Goal: Task Accomplishment & Management: Manage account settings

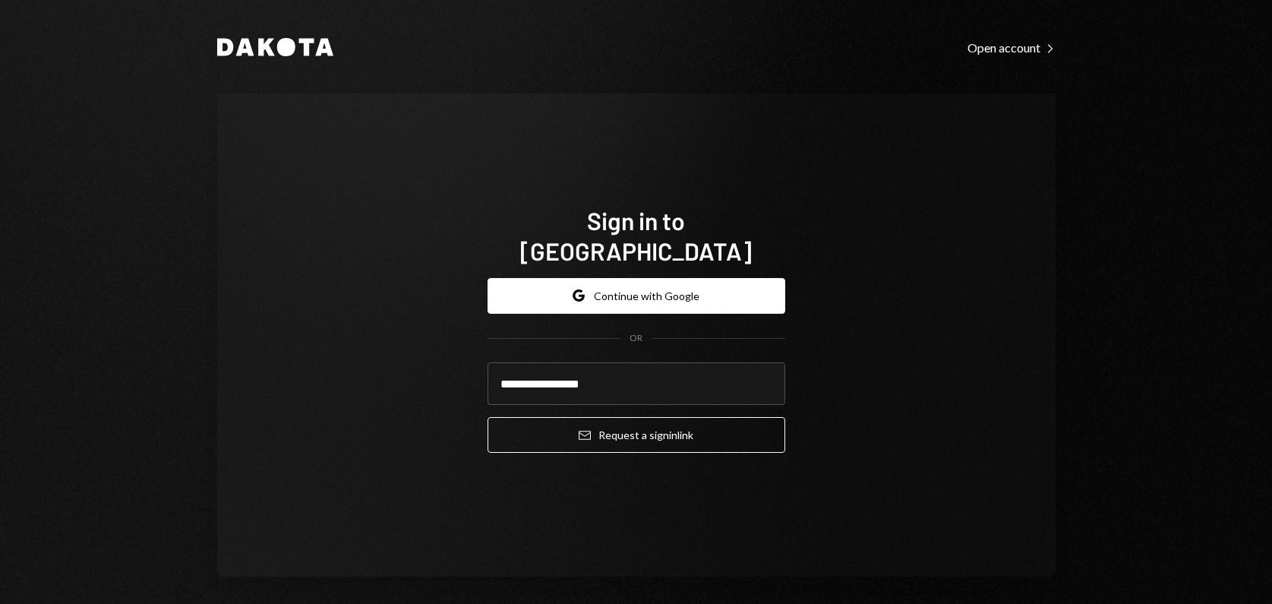
type input "**********"
click at [487, 417] on button "Email Request a sign in link" at bounding box center [636, 435] width 298 height 36
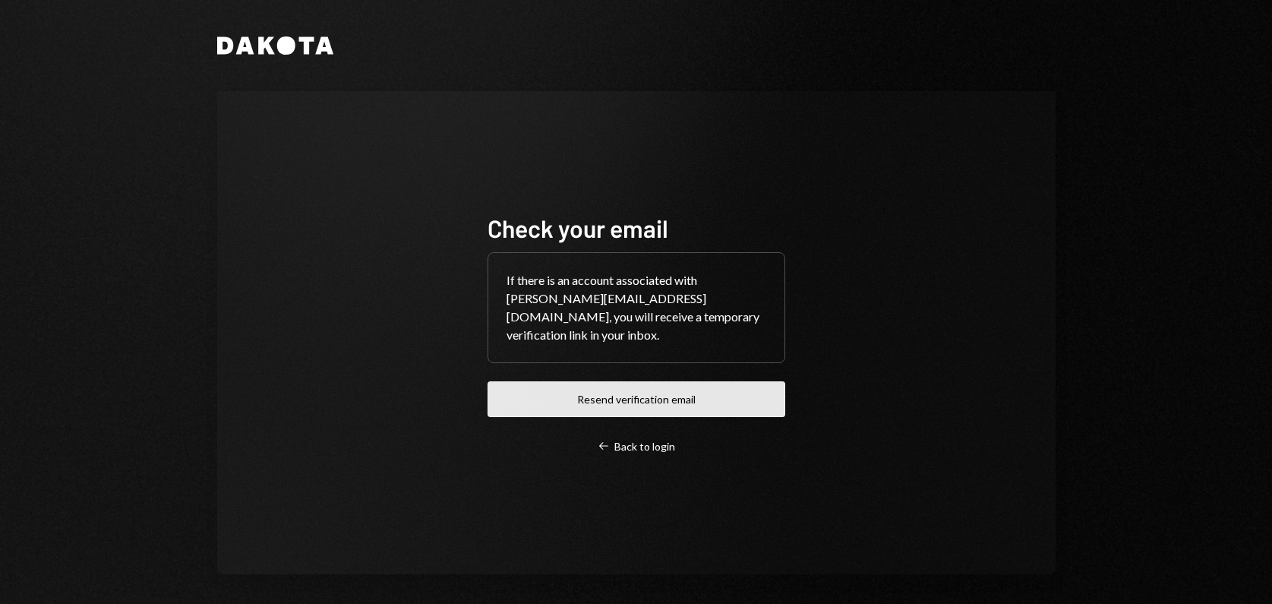
click at [645, 389] on button "Resend verification email" at bounding box center [636, 399] width 298 height 36
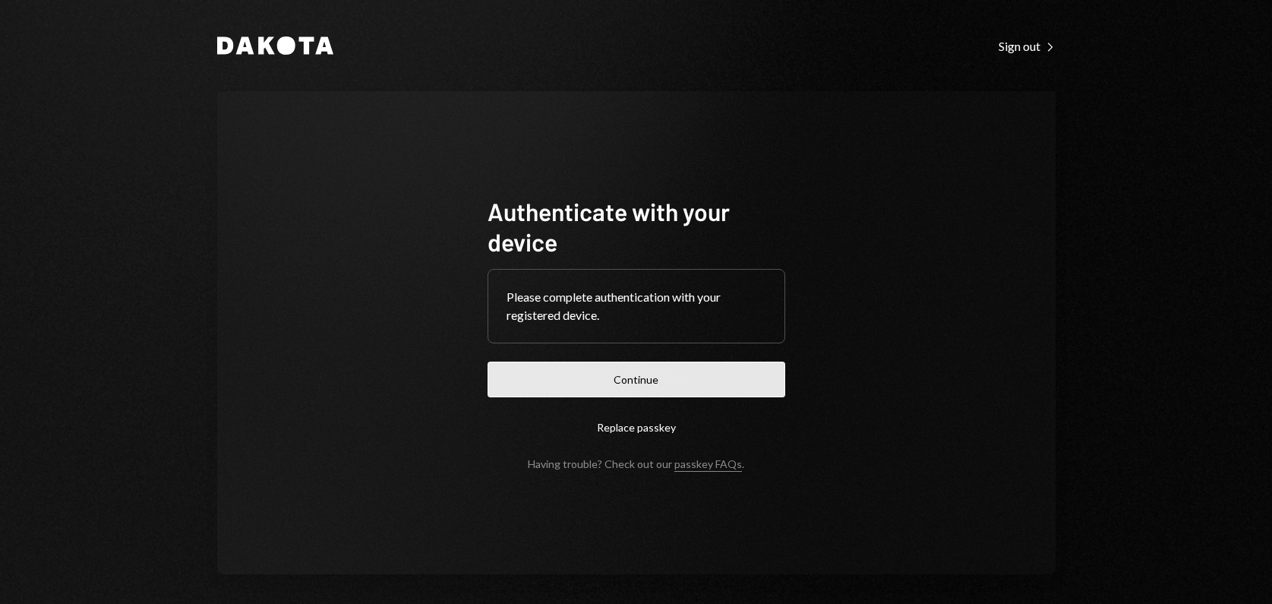
click at [600, 384] on button "Continue" at bounding box center [636, 379] width 298 height 36
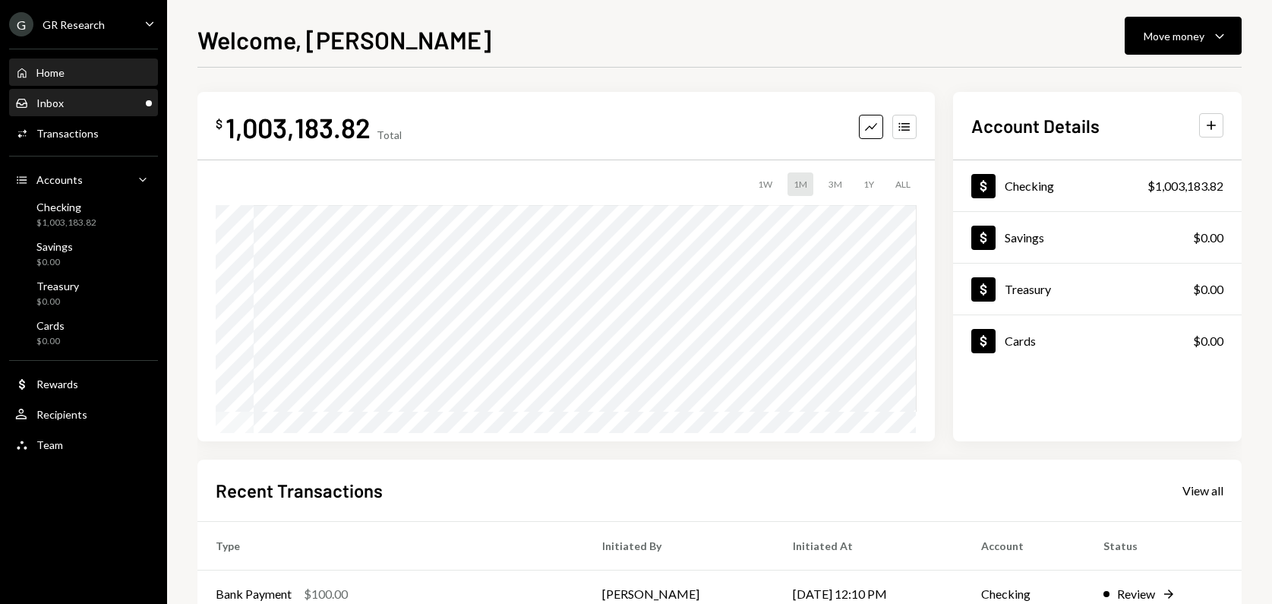
click at [84, 102] on div "Inbox Inbox" at bounding box center [83, 103] width 137 height 14
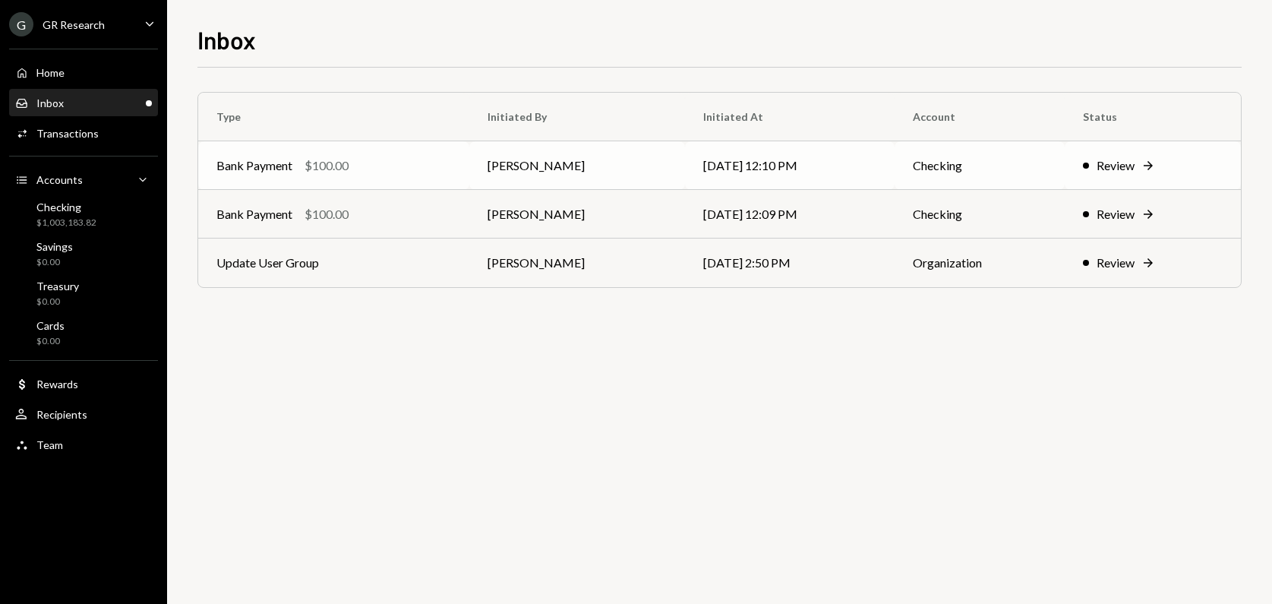
click at [1124, 162] on div "Review" at bounding box center [1115, 165] width 38 height 18
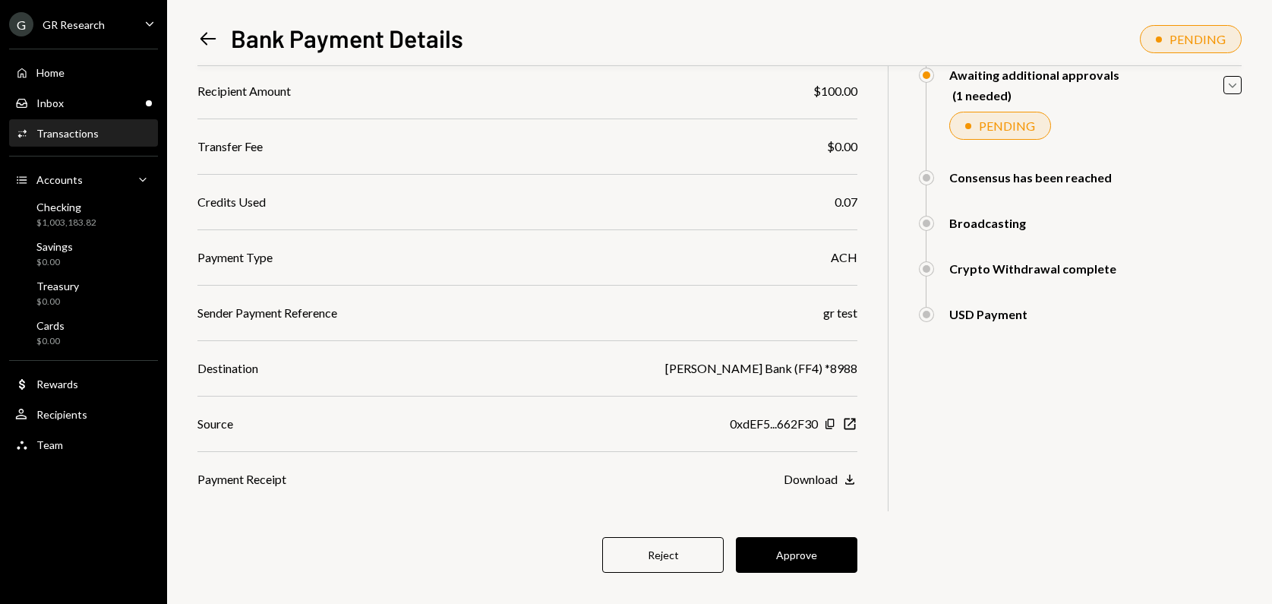
scroll to position [176, 0]
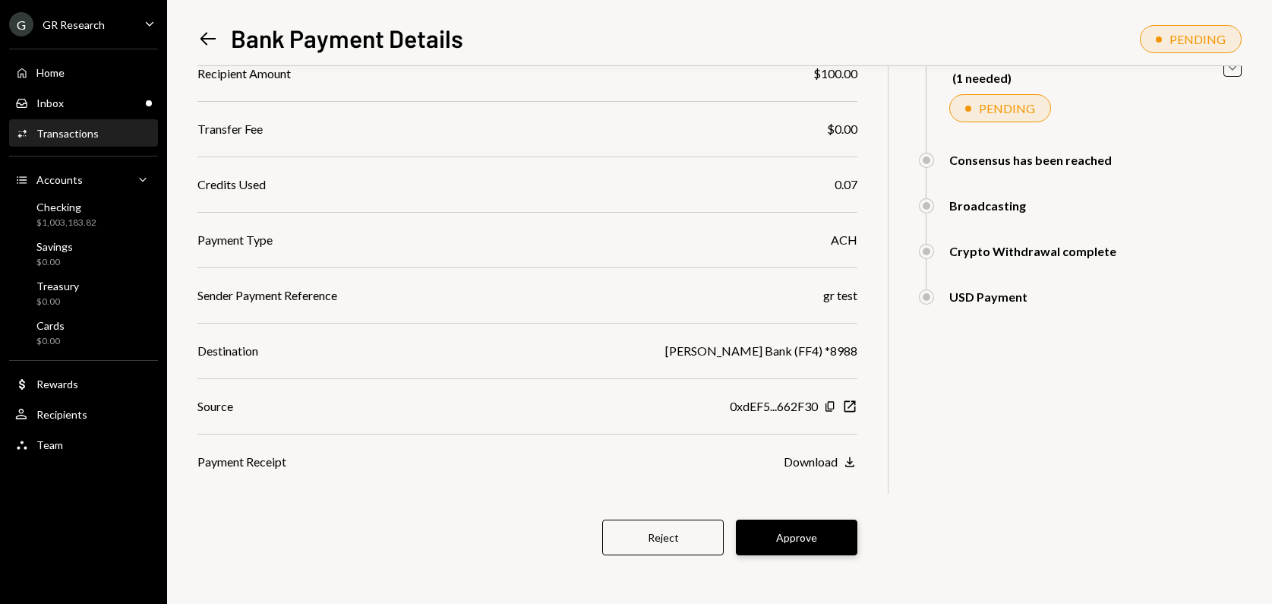
click at [781, 536] on button "Approve" at bounding box center [796, 537] width 121 height 36
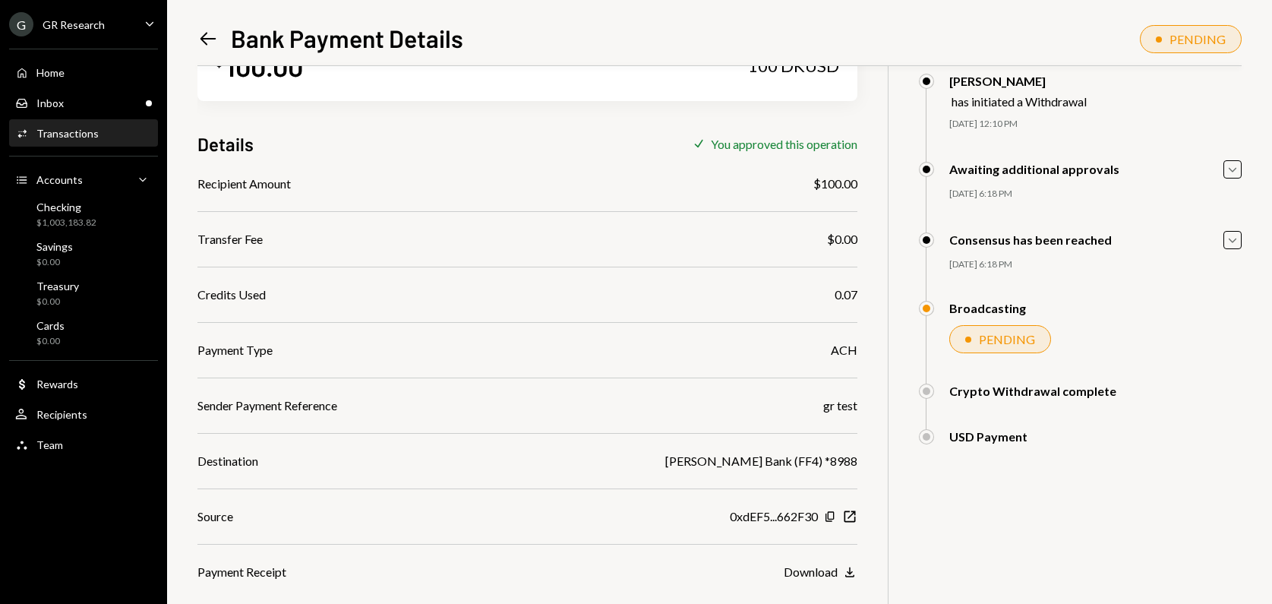
scroll to position [0, 0]
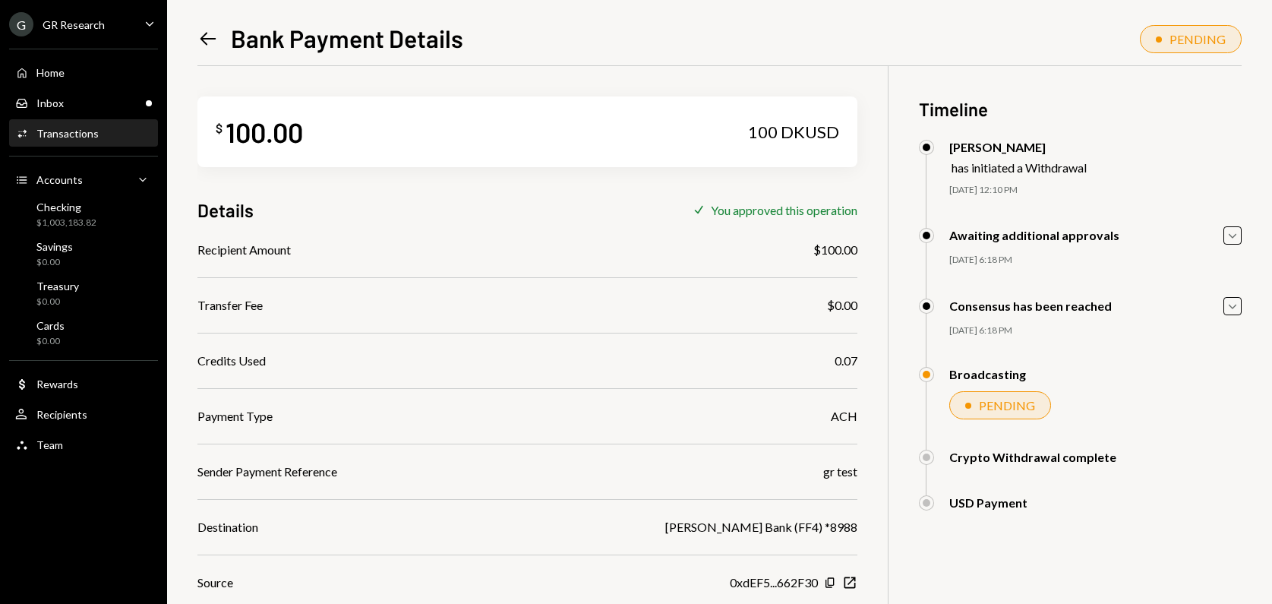
click at [215, 43] on icon "Left Arrow" at bounding box center [207, 38] width 21 height 21
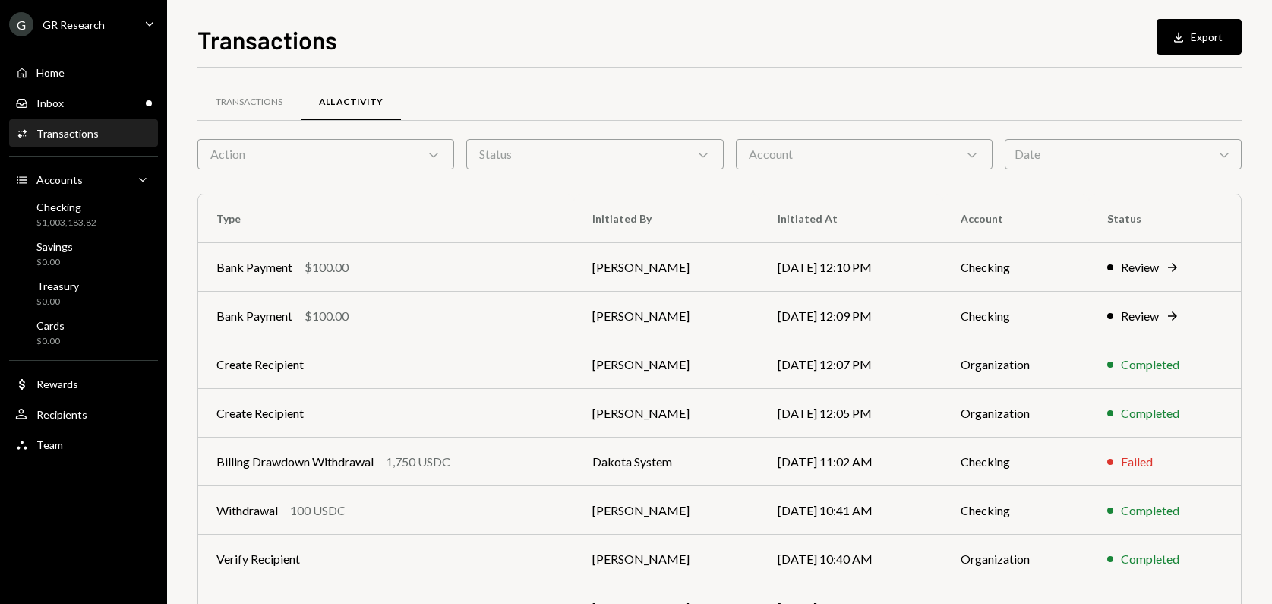
click at [80, 140] on div "Activities Transactions" at bounding box center [83, 134] width 137 height 26
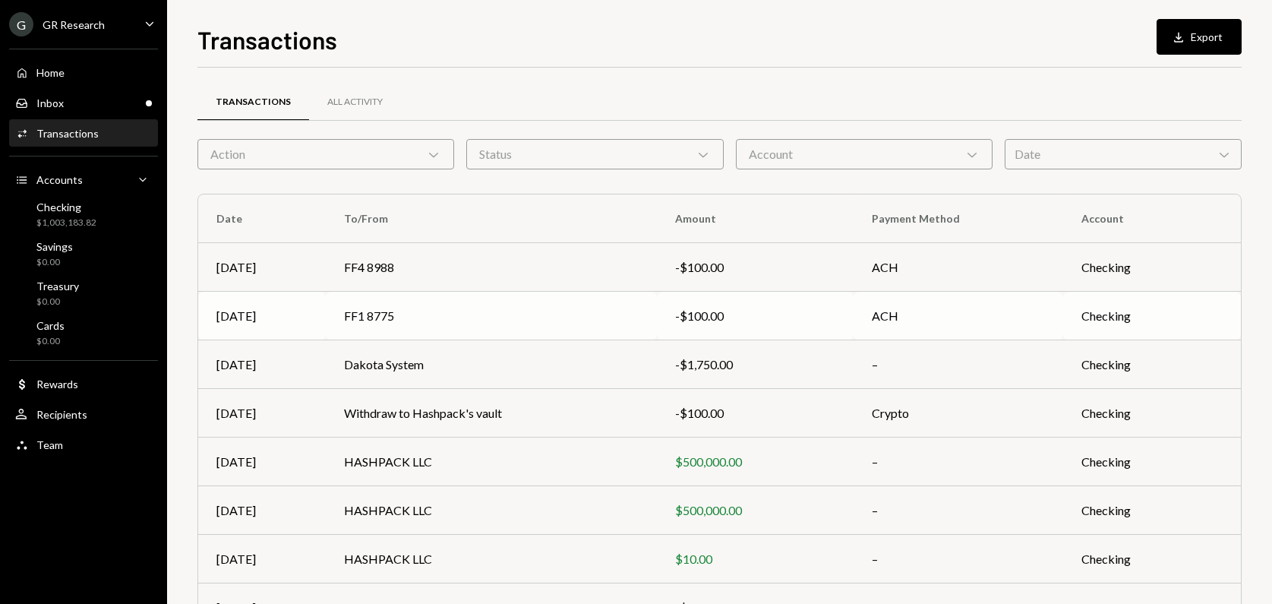
click at [1121, 333] on td "Checking" at bounding box center [1152, 316] width 178 height 49
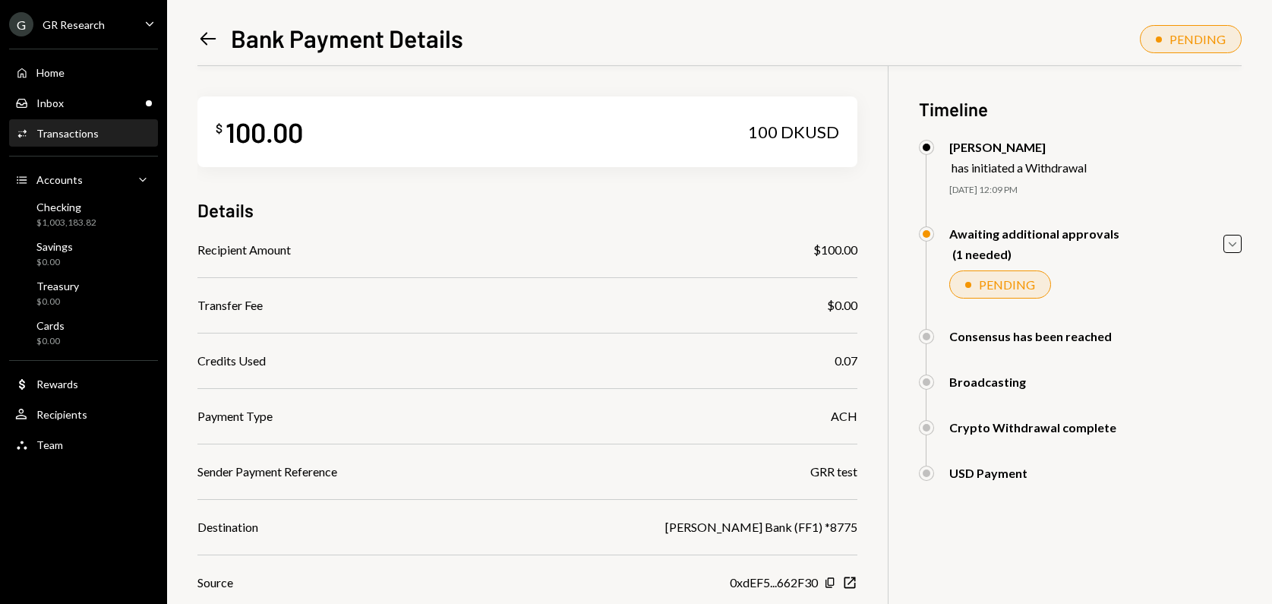
scroll to position [176, 0]
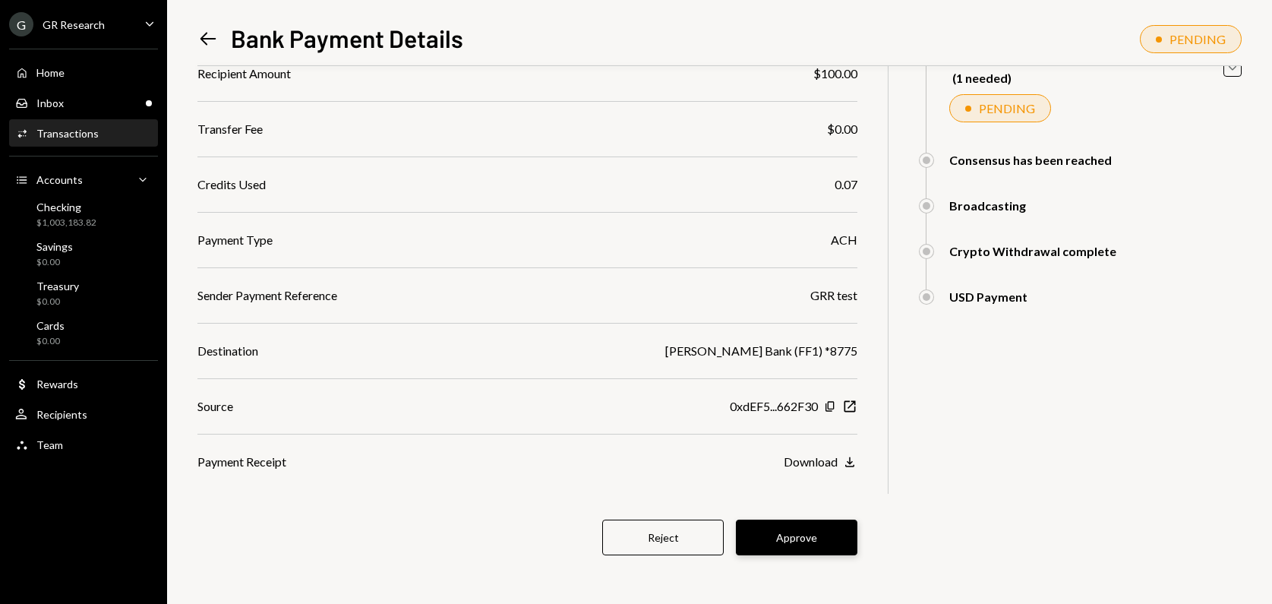
click at [806, 544] on button "Approve" at bounding box center [796, 537] width 121 height 36
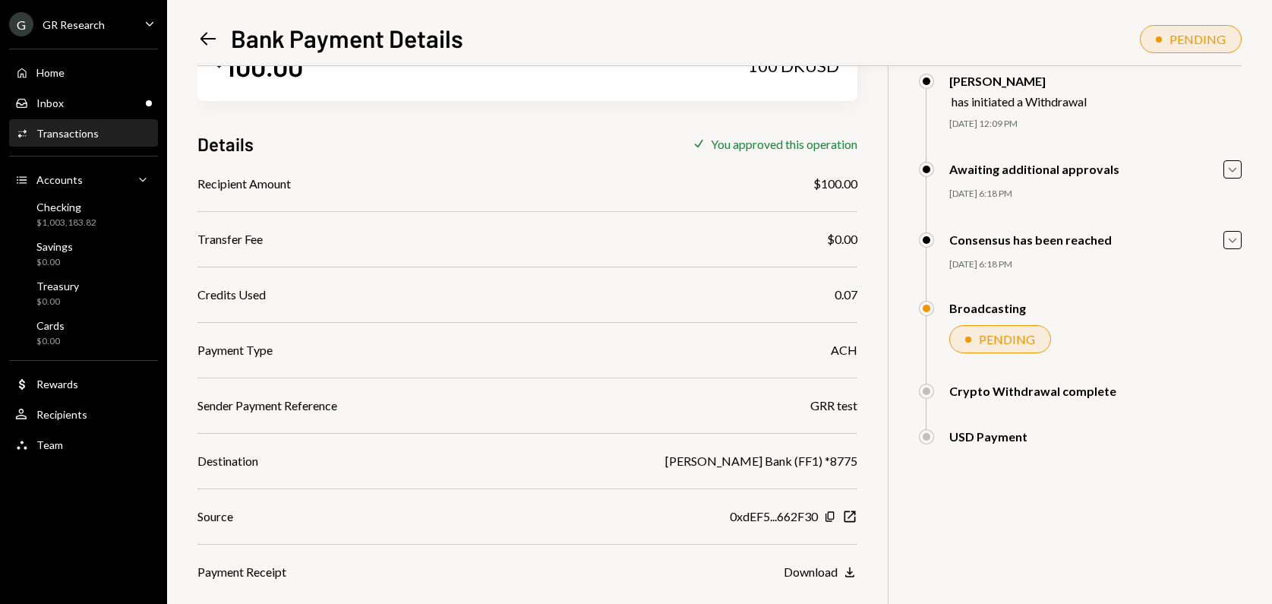
scroll to position [66, 0]
click at [82, 134] on div "Transactions" at bounding box center [67, 133] width 62 height 13
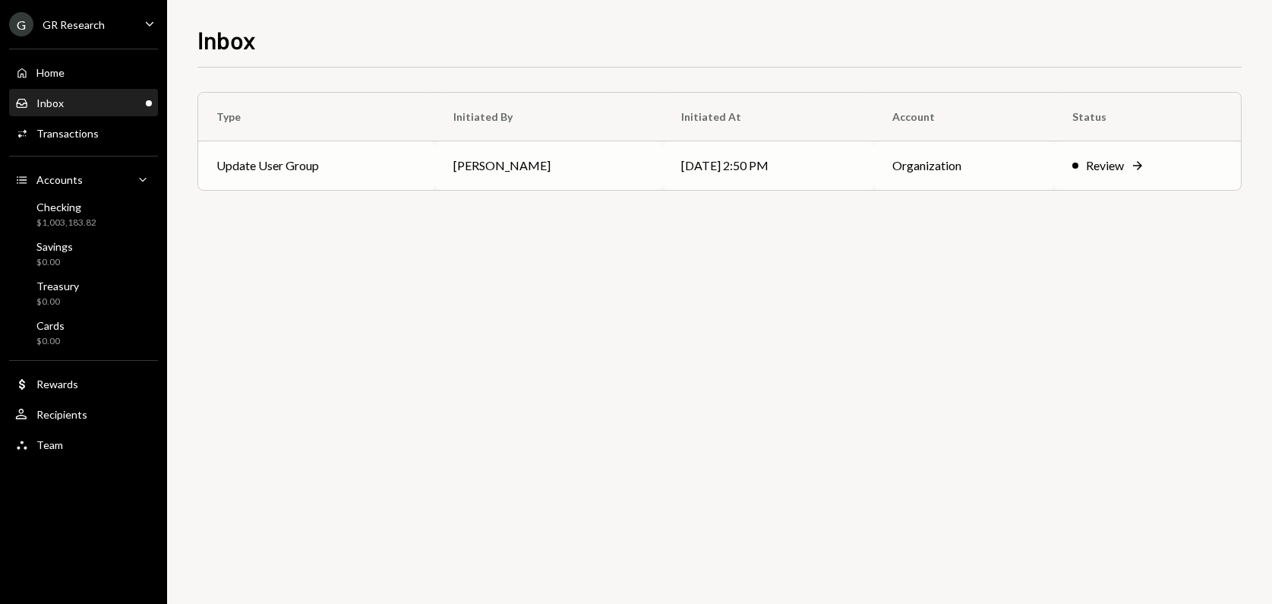
click at [1107, 166] on div "Review" at bounding box center [1105, 165] width 38 height 18
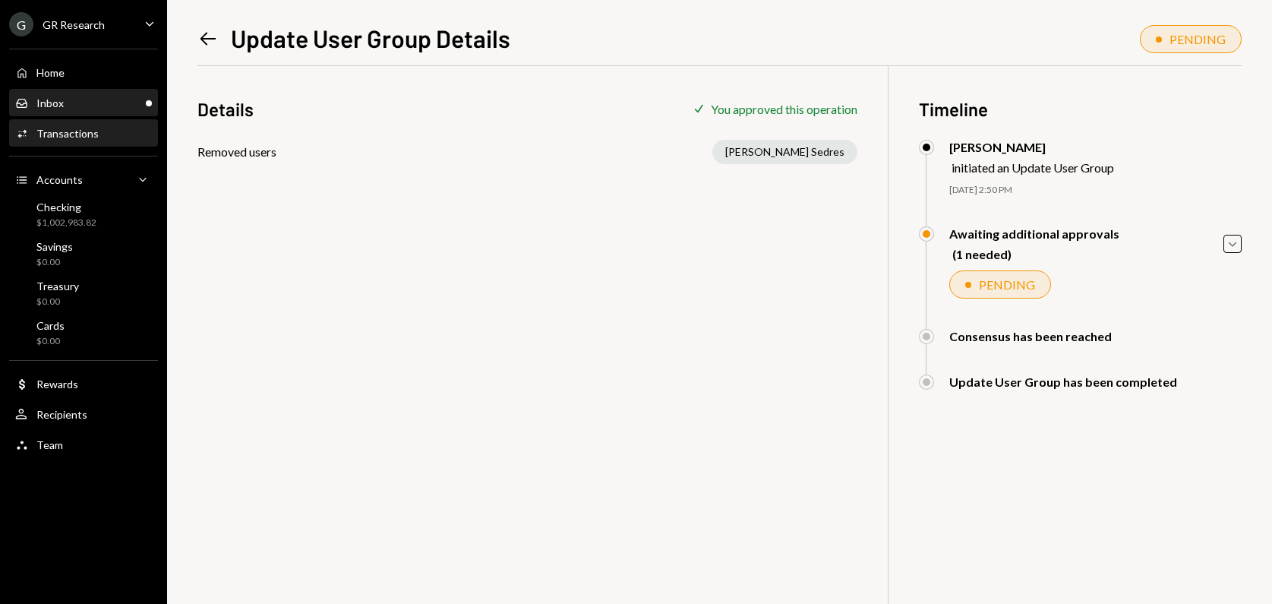
click at [76, 106] on div "Inbox Inbox" at bounding box center [83, 103] width 137 height 14
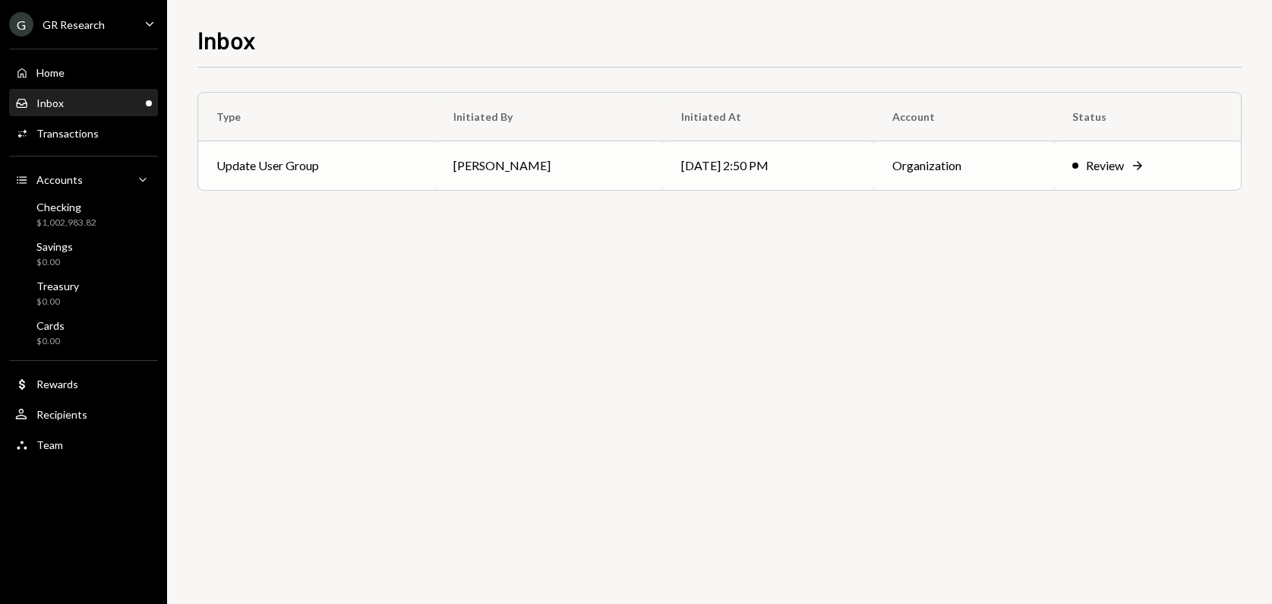
click at [1137, 162] on icon "Right Arrow" at bounding box center [1137, 165] width 15 height 15
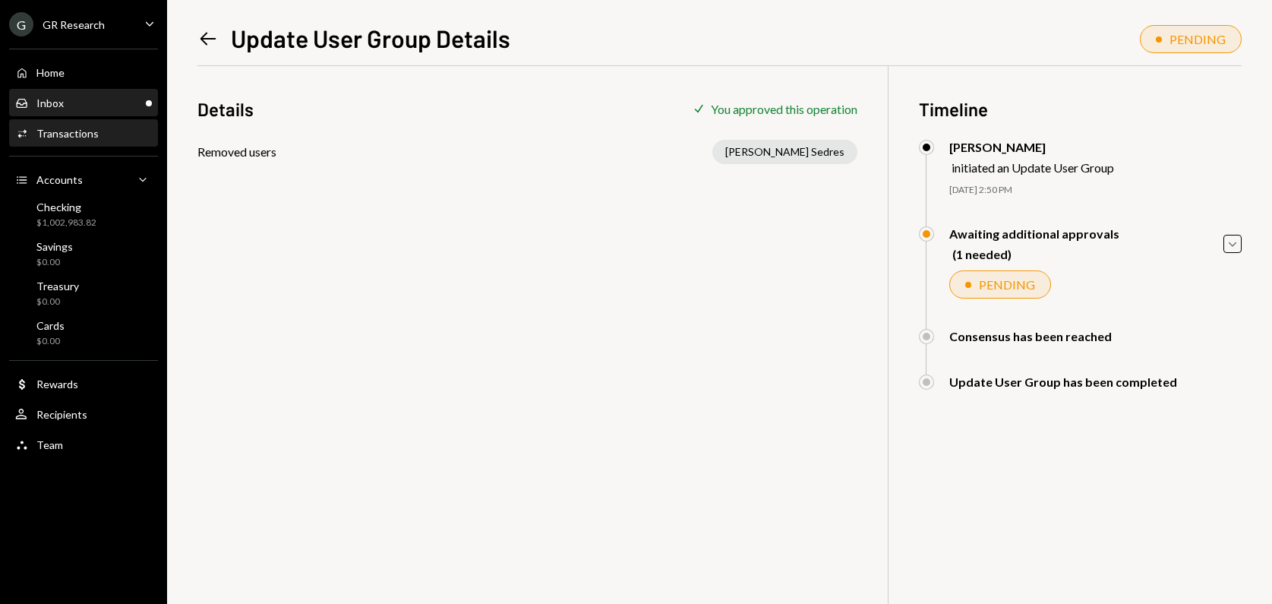
click at [69, 97] on div "Inbox Inbox" at bounding box center [83, 103] width 137 height 14
